Goal: Navigation & Orientation: Find specific page/section

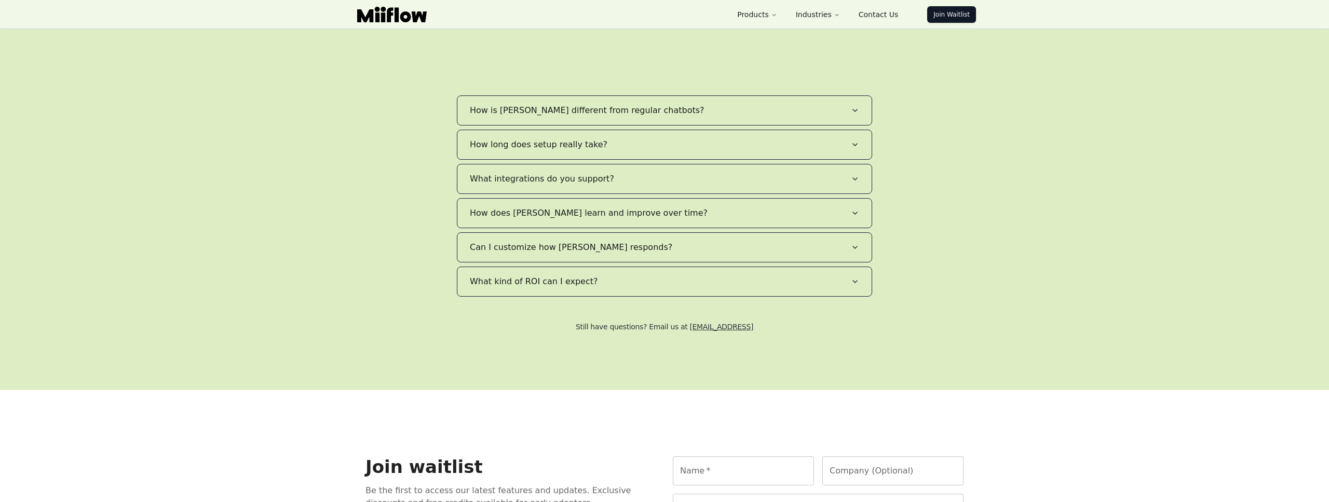
scroll to position [2099, 0]
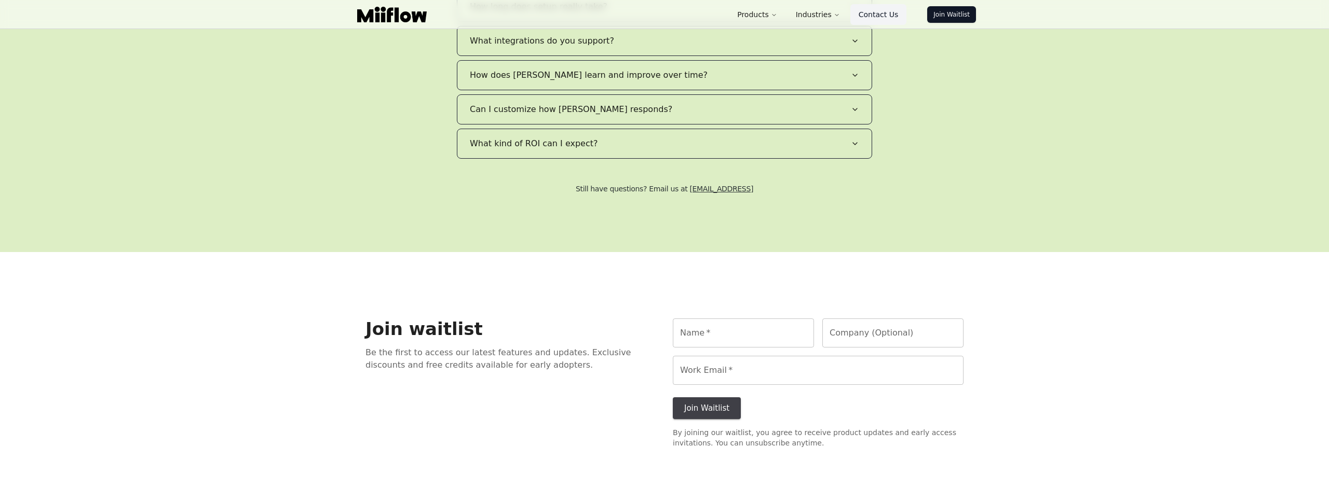
click at [882, 12] on link "Contact Us" at bounding box center [878, 14] width 56 height 21
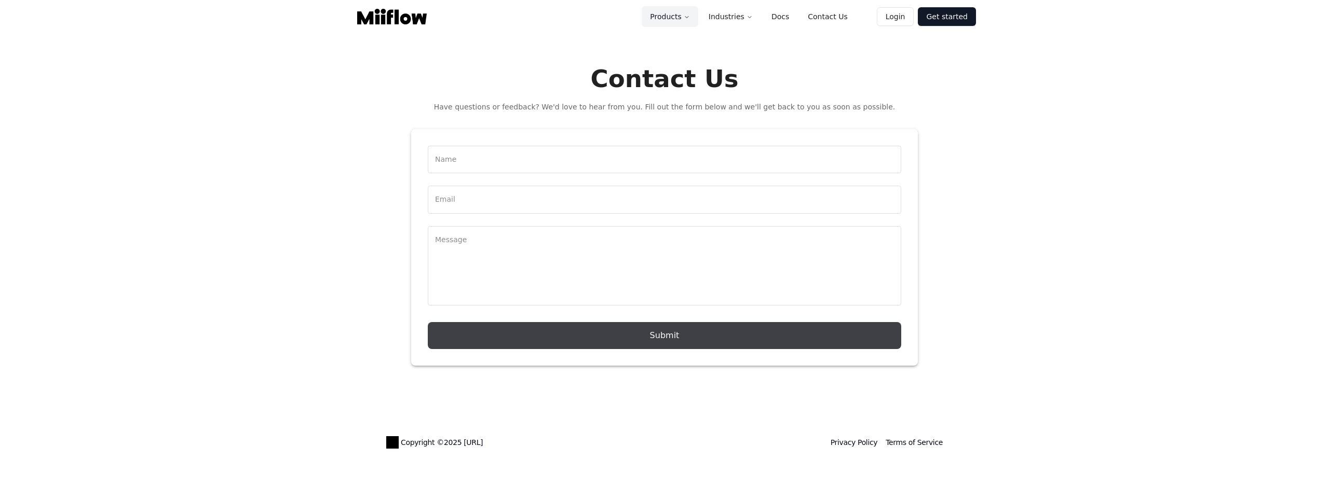
click at [679, 13] on button "Products" at bounding box center [669, 16] width 56 height 21
click at [675, 16] on button "Products" at bounding box center [669, 16] width 56 height 21
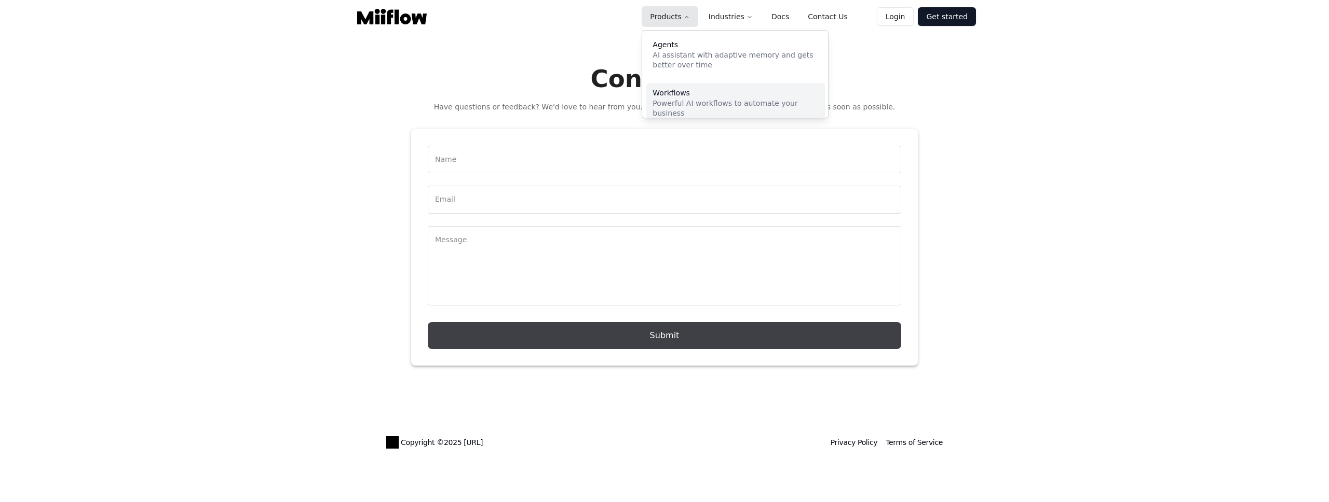
click at [679, 93] on div "Workflows" at bounding box center [735, 92] width 166 height 7
